Goal: Register for event/course

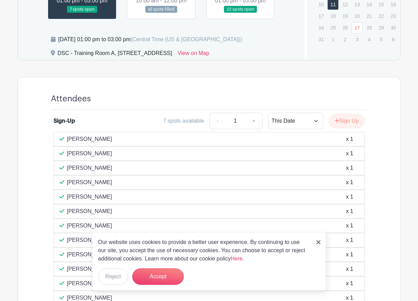
scroll to position [413, 0]
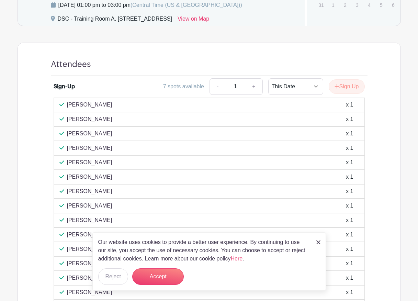
click at [317, 244] on img at bounding box center [319, 242] width 4 height 4
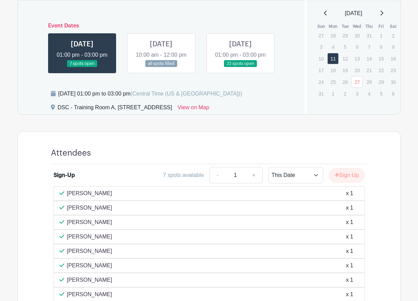
scroll to position [309, 0]
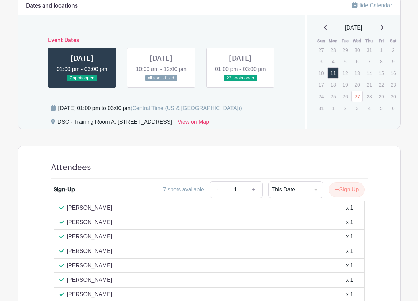
click at [161, 82] on link at bounding box center [161, 82] width 0 height 0
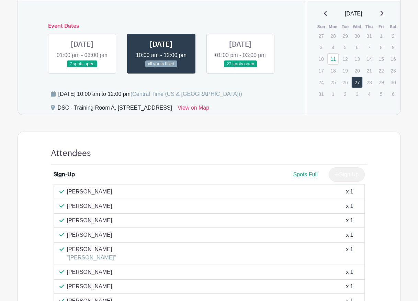
scroll to position [309, 0]
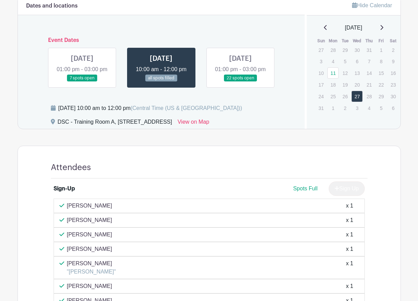
click at [241, 82] on link at bounding box center [241, 82] width 0 height 0
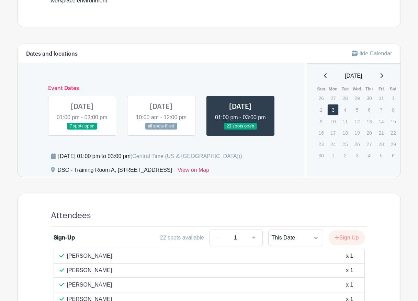
scroll to position [260, 0]
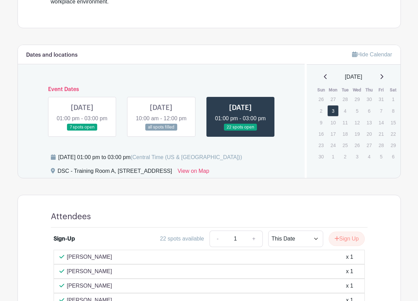
click at [82, 131] on link at bounding box center [82, 131] width 0 height 0
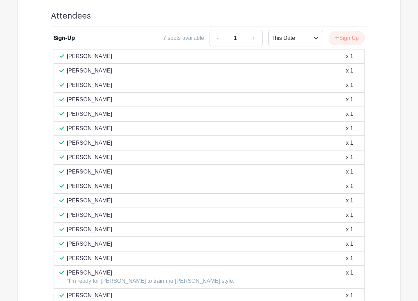
scroll to position [459, 0]
